Goal: Information Seeking & Learning: Learn about a topic

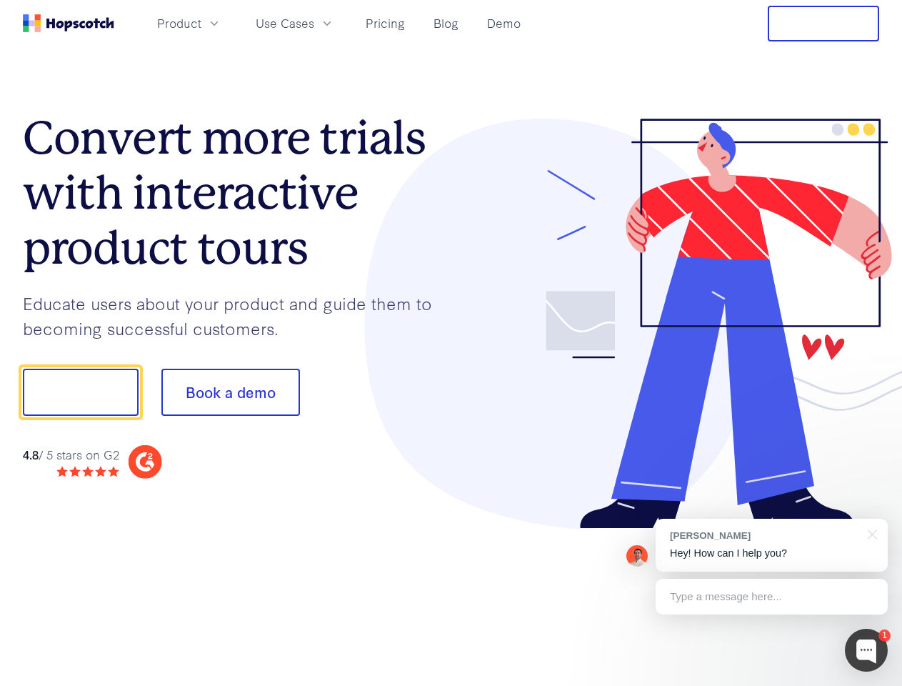
click at [452, 343] on div at bounding box center [666, 324] width 429 height 411
click at [201, 23] on span "Product" at bounding box center [179, 23] width 44 height 18
click at [314, 23] on span "Use Cases" at bounding box center [285, 23] width 59 height 18
click at [824, 24] on button "Free Trial" at bounding box center [823, 24] width 111 height 36
click at [80, 392] on button "Show me!" at bounding box center [81, 392] width 116 height 47
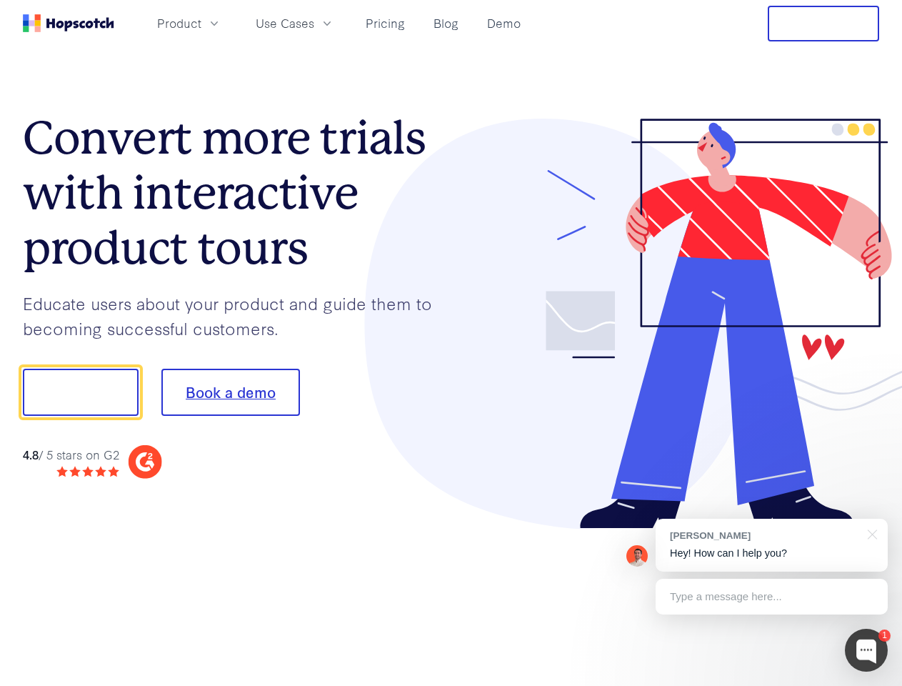
click at [230, 392] on button "Book a demo" at bounding box center [230, 392] width 139 height 47
click at [867, 650] on div at bounding box center [866, 650] width 43 height 43
click at [772, 545] on div "[PERSON_NAME] Hey! How can I help you?" at bounding box center [772, 545] width 232 height 53
click at [870, 533] on div at bounding box center [754, 390] width 268 height 477
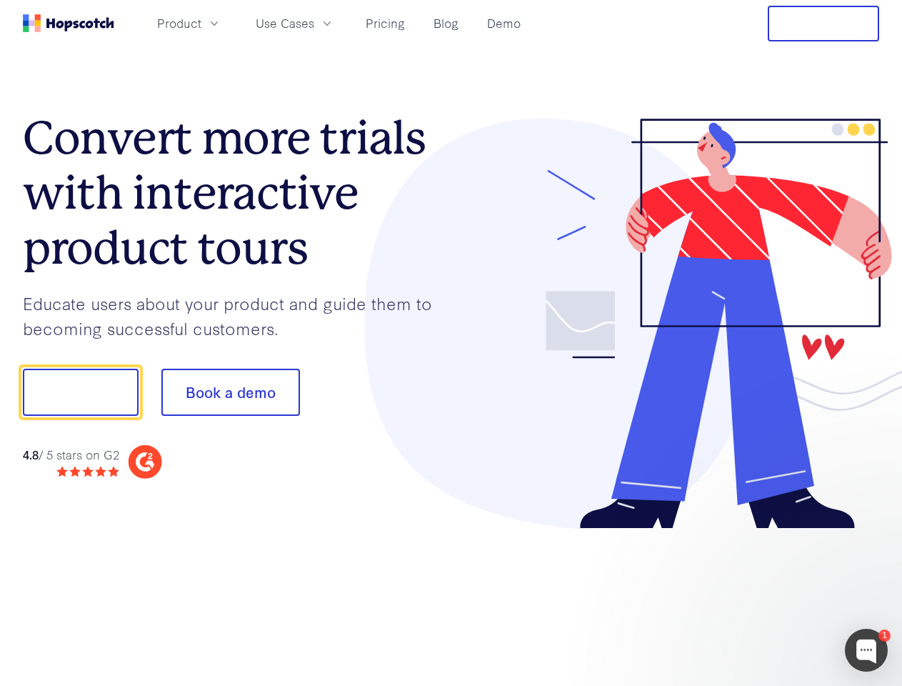
click at [772, 597] on div at bounding box center [754, 486] width 268 height 285
